Goal: Answer question/provide support: Share knowledge or assist other users

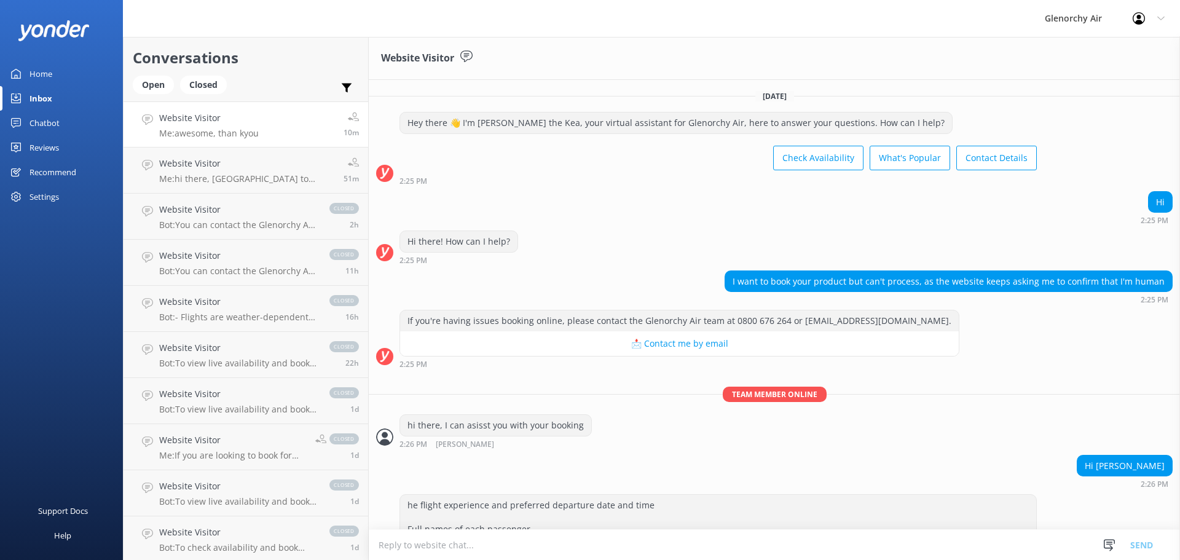
scroll to position [918, 0]
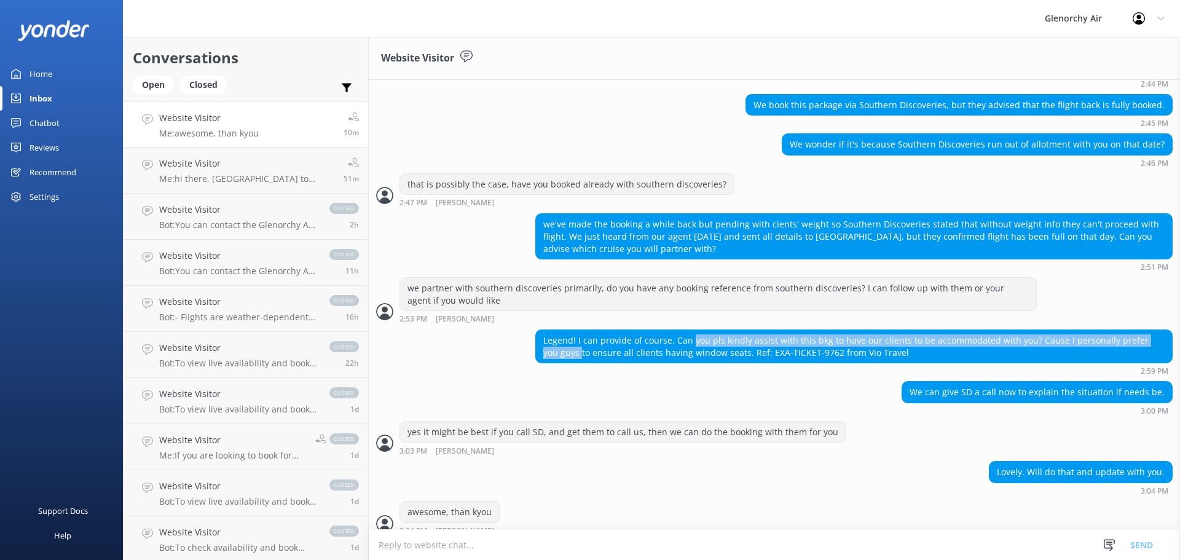
drag, startPoint x: 564, startPoint y: 350, endPoint x: 690, endPoint y: 323, distance: 128.9
click at [690, 330] on div "Legend! I can provide of course. Can you pls kindly assist with this bkg to hav…" at bounding box center [854, 346] width 636 height 33
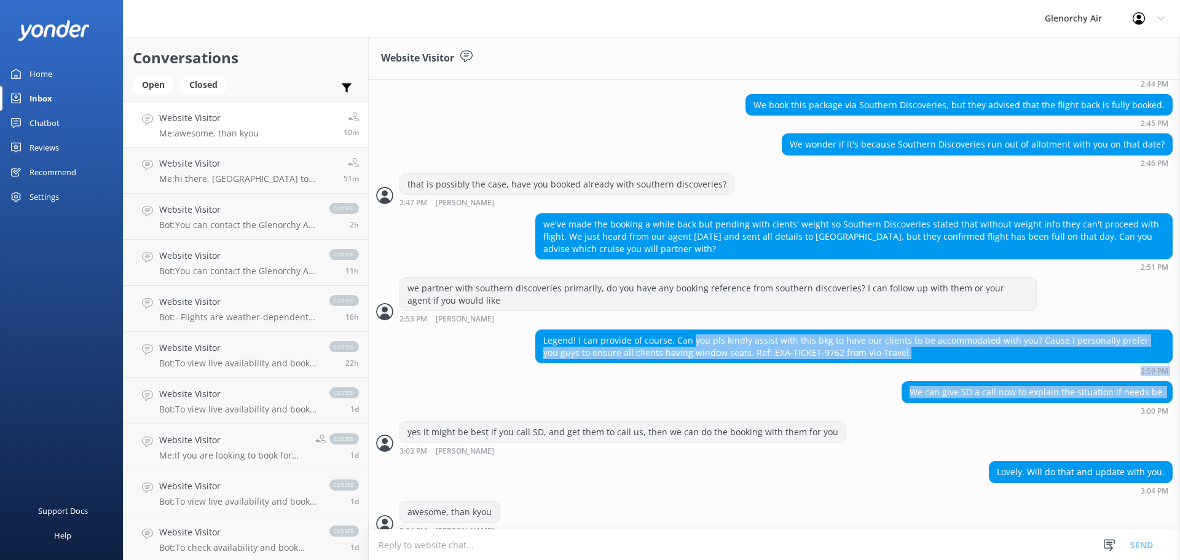
drag, startPoint x: 690, startPoint y: 323, endPoint x: 709, endPoint y: 397, distance: 76.9
click at [709, 397] on div "We can give SD a call now to explain the situation if needs be. 3:00 PM" at bounding box center [774, 398] width 811 height 34
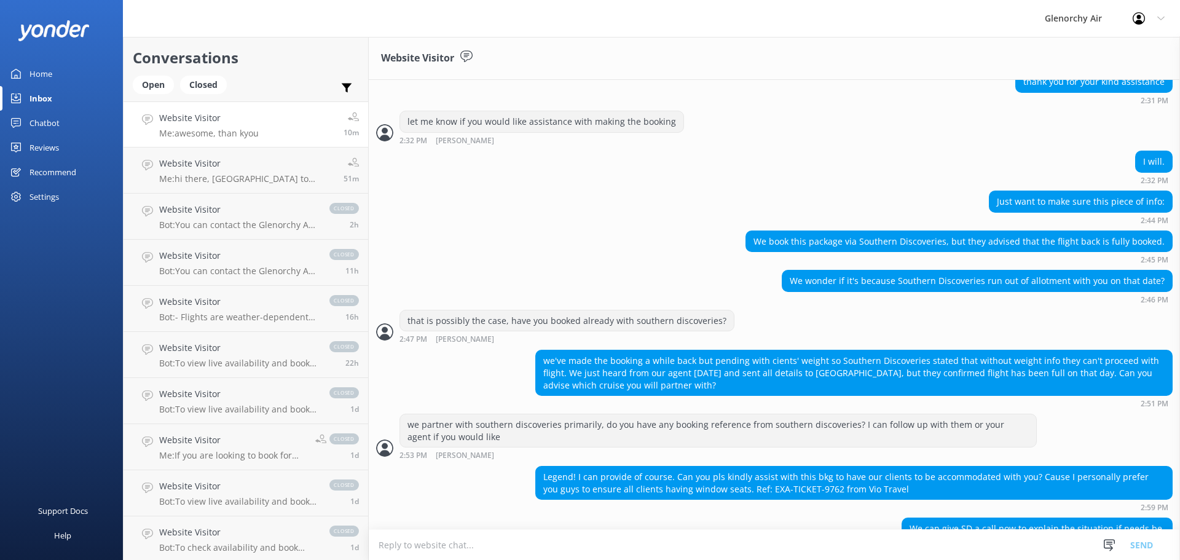
scroll to position [795, 0]
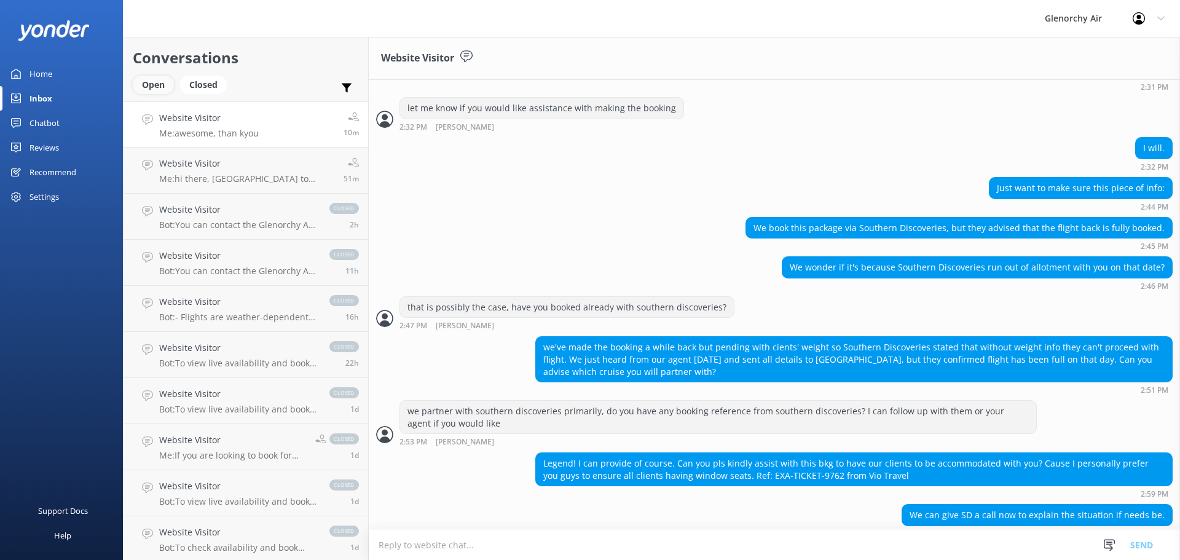
drag, startPoint x: 148, startPoint y: 90, endPoint x: 156, endPoint y: 87, distance: 8.4
click at [148, 90] on div "Open" at bounding box center [153, 85] width 41 height 18
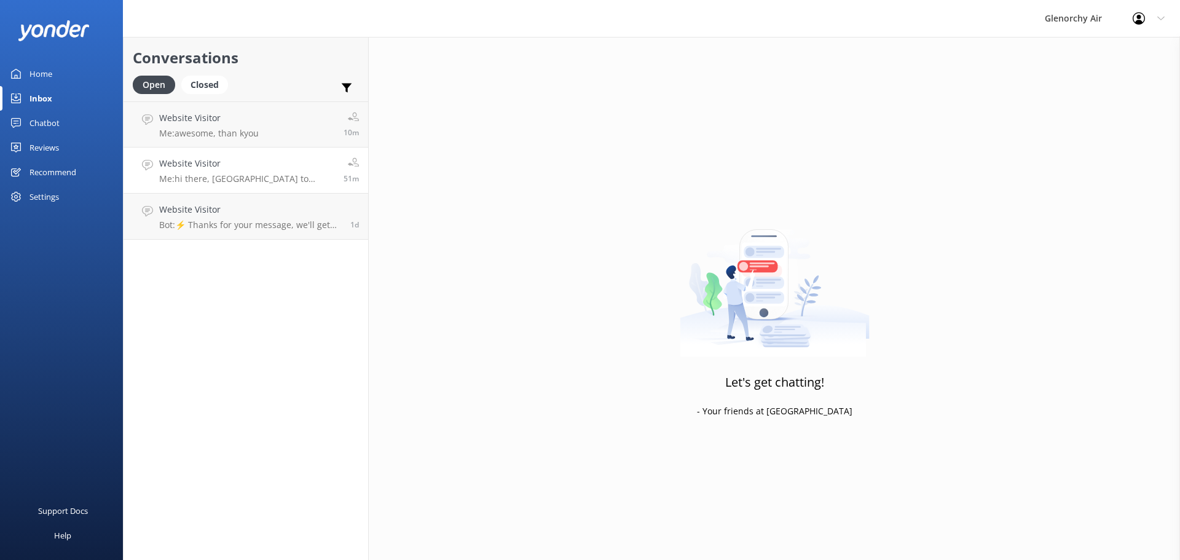
click at [312, 159] on h4 "Website Visitor" at bounding box center [246, 164] width 175 height 14
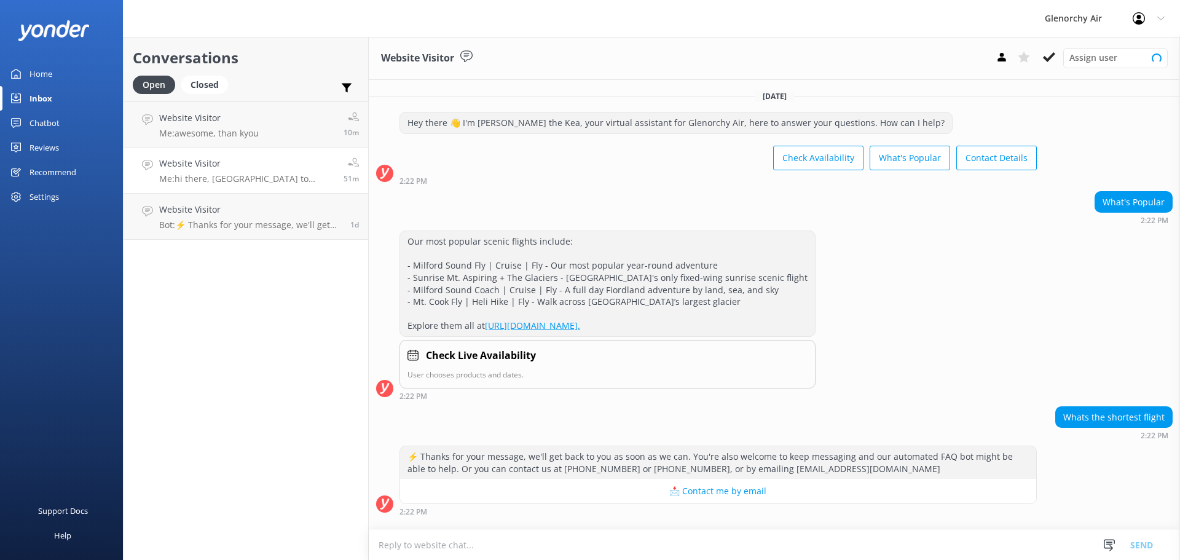
scroll to position [73, 0]
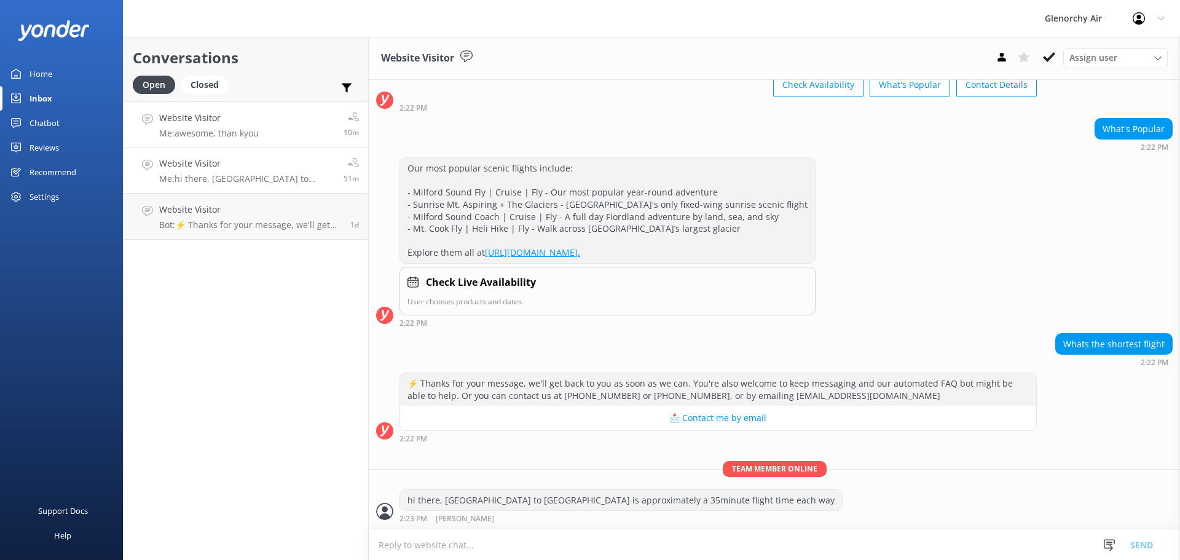
click at [227, 130] on p "Me: awesome, than kyou" at bounding box center [209, 133] width 100 height 11
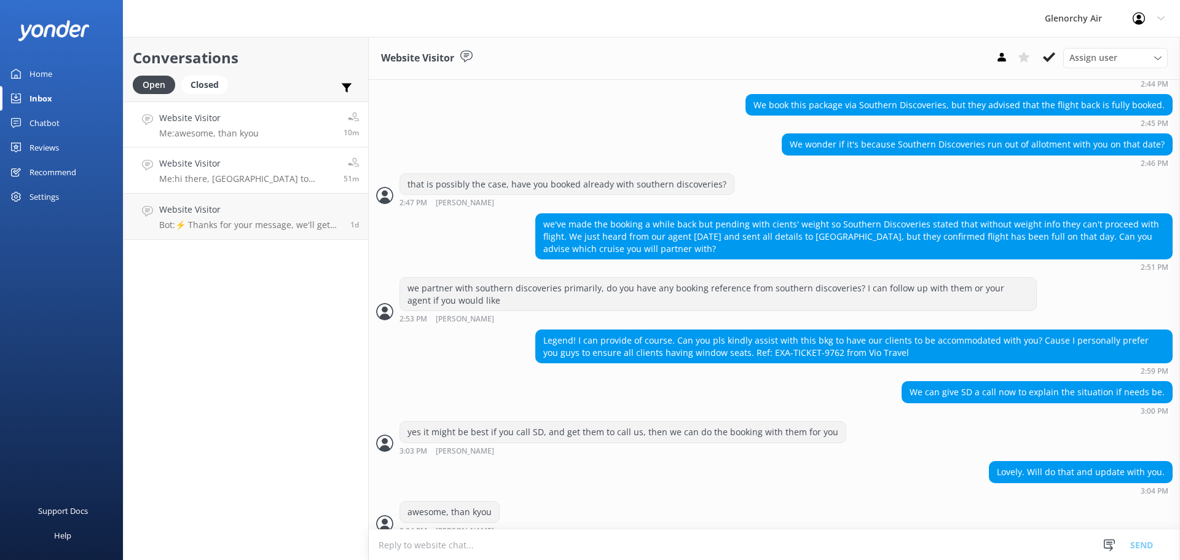
click at [302, 192] on link "Website Visitor Me: hi there, [GEOGRAPHIC_DATA] to [GEOGRAPHIC_DATA] is approxi…" at bounding box center [246, 171] width 245 height 46
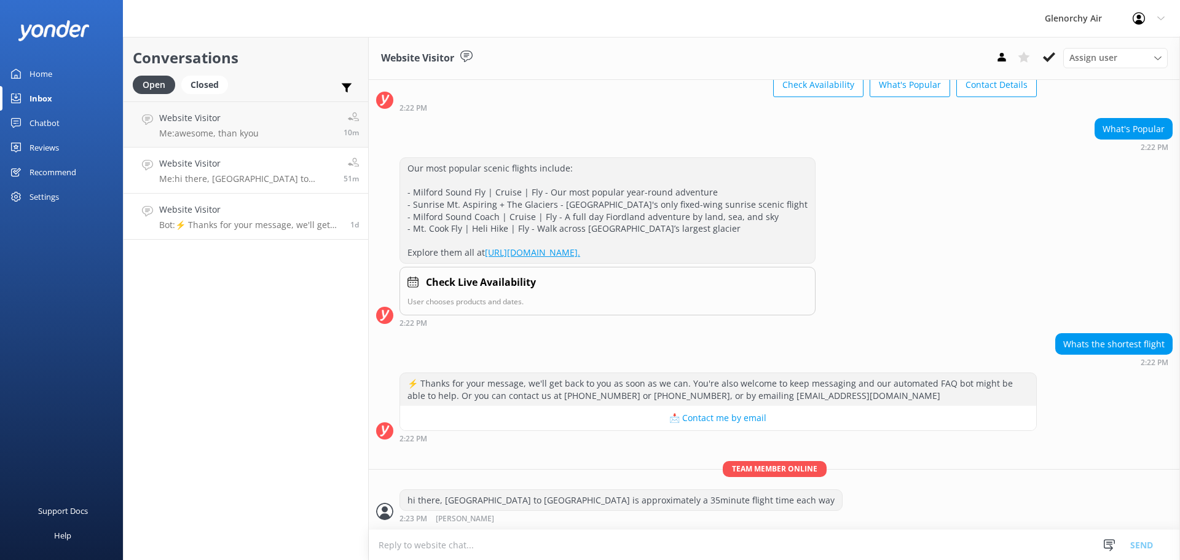
scroll to position [73, 0]
click at [291, 239] on link "Website Visitor Bot: ⚡ Thanks for your message, we'll get back to you as soon a…" at bounding box center [246, 217] width 245 height 46
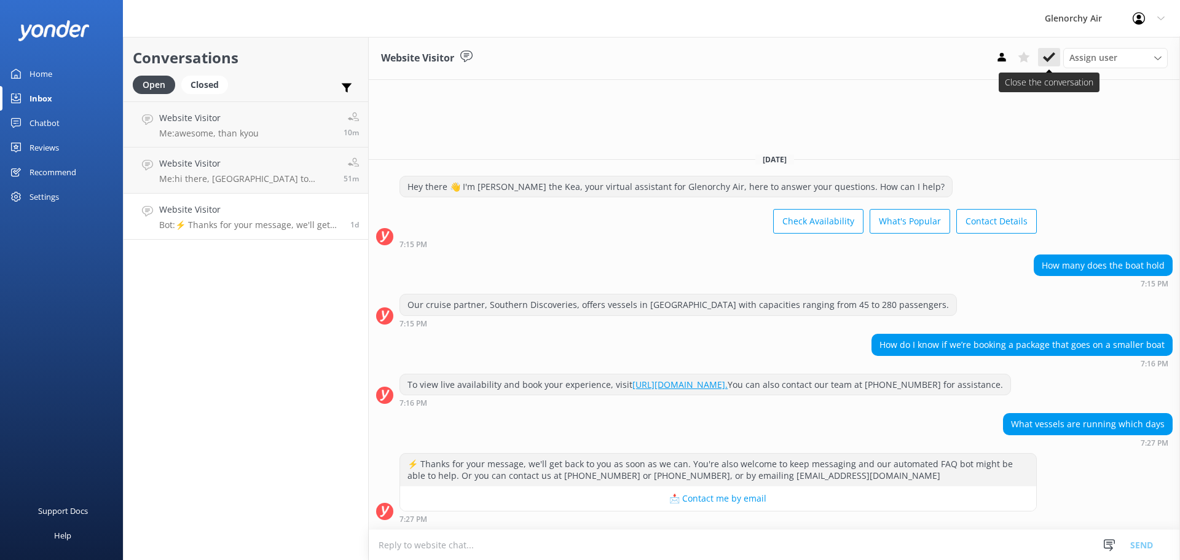
click at [1056, 49] on button at bounding box center [1049, 57] width 22 height 18
click at [74, 208] on div "Settings" at bounding box center [61, 196] width 123 height 25
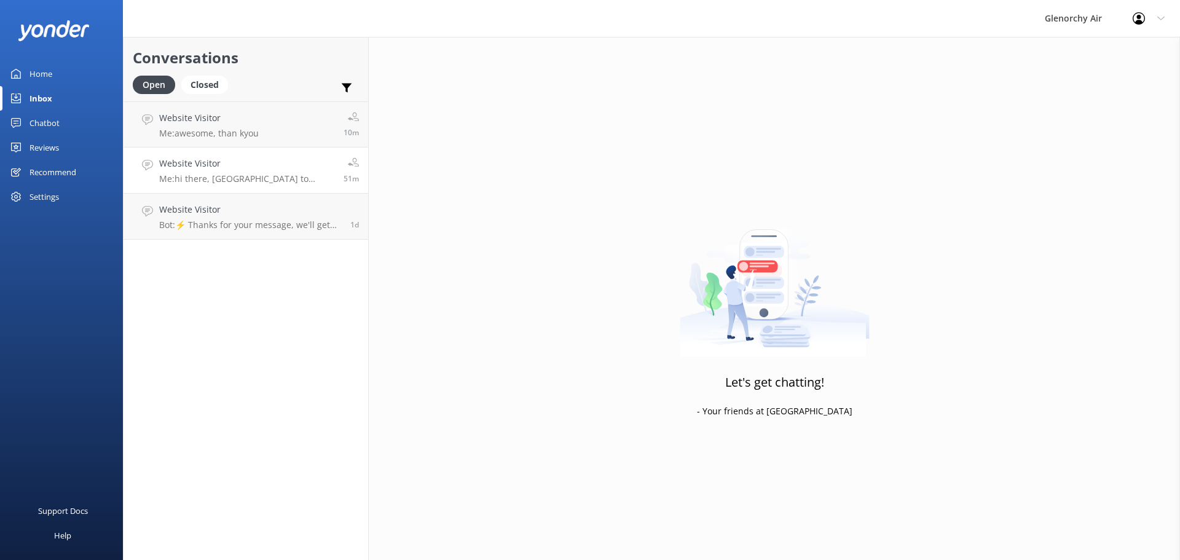
click at [159, 175] on p "Me: hi there, [GEOGRAPHIC_DATA] to [GEOGRAPHIC_DATA] is approximately a 35minut…" at bounding box center [246, 178] width 175 height 11
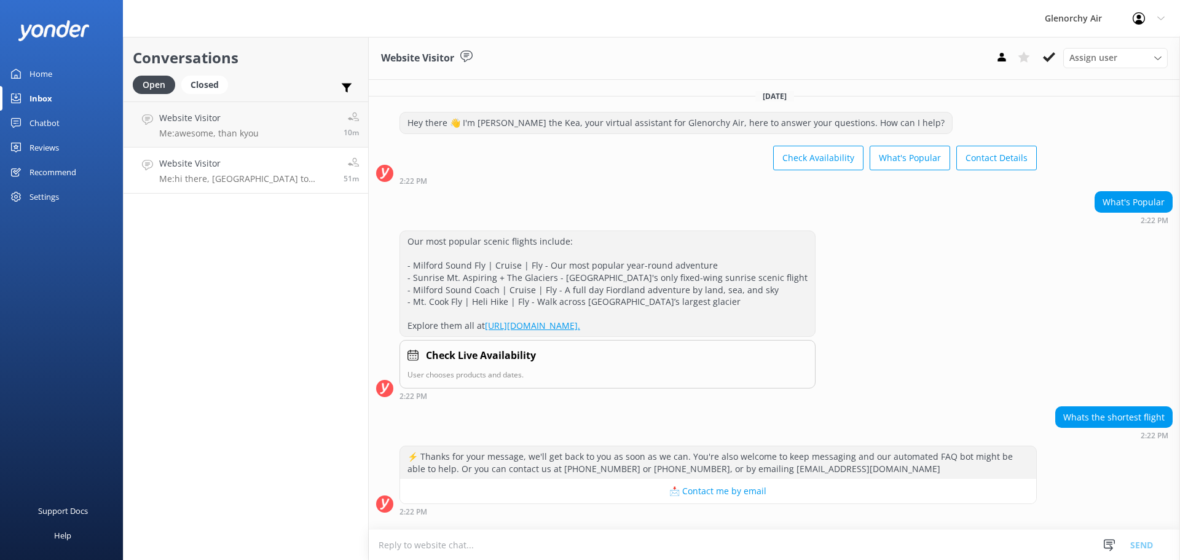
scroll to position [73, 0]
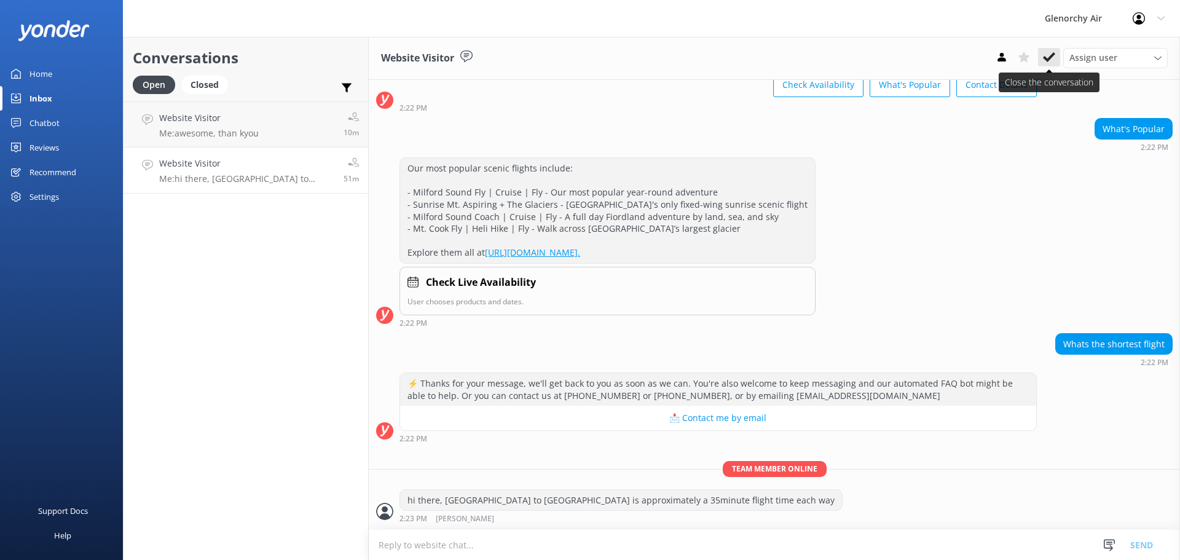
click at [1054, 54] on use at bounding box center [1049, 57] width 12 height 10
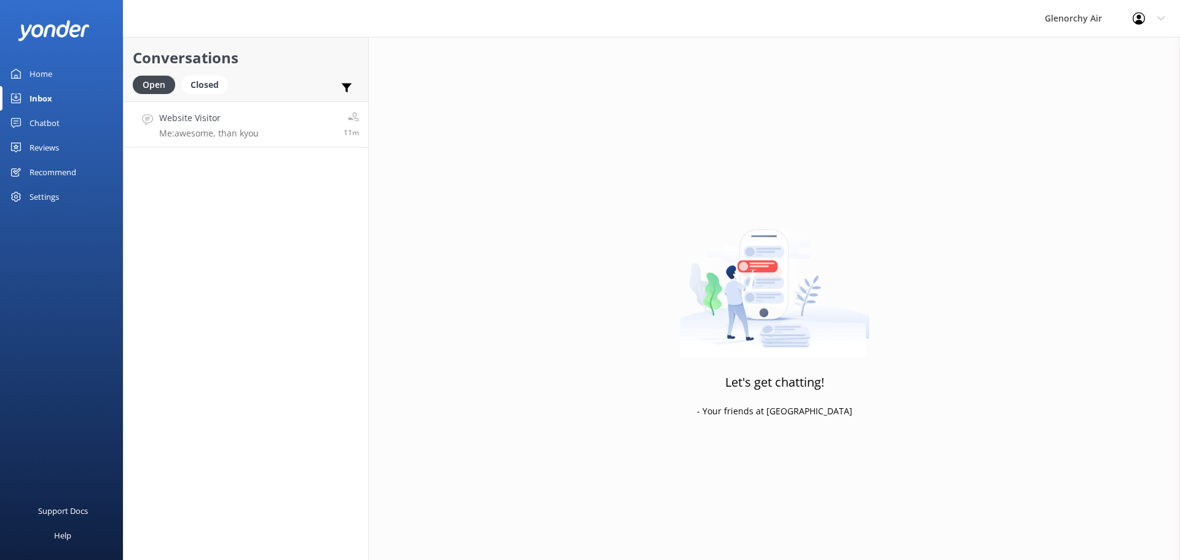
click at [231, 134] on p "Me: awesome, than kyou" at bounding box center [209, 133] width 100 height 11
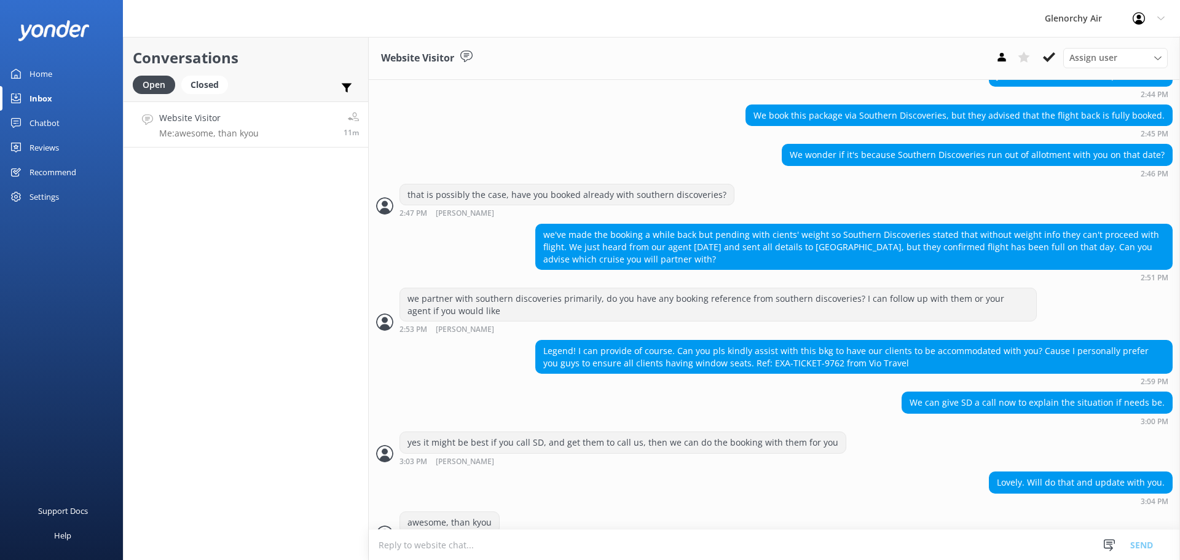
scroll to position [918, 0]
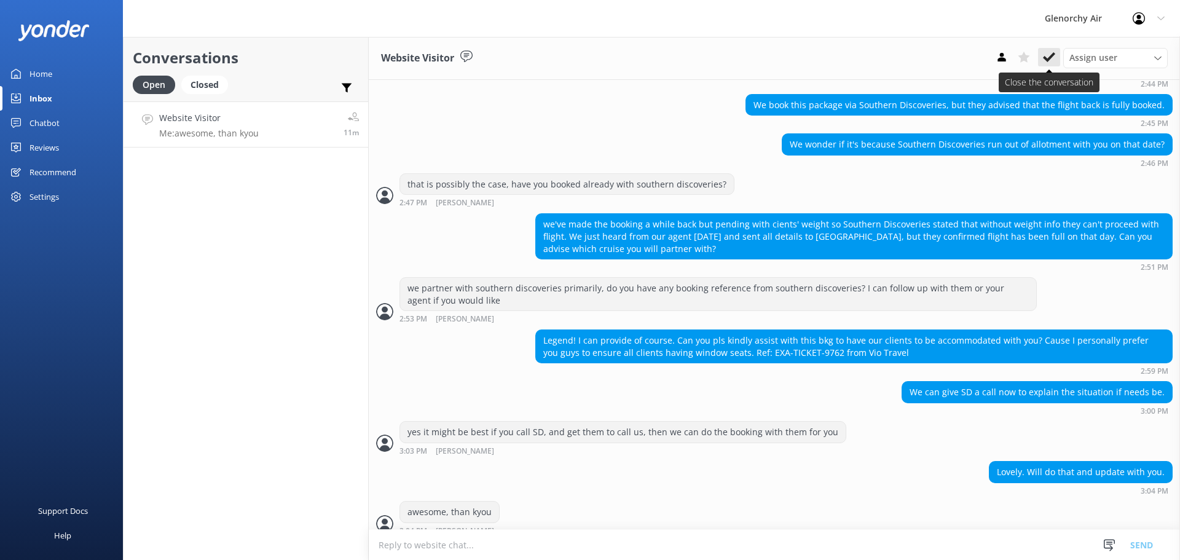
click at [1049, 49] on button at bounding box center [1049, 57] width 22 height 18
